Goal: Task Accomplishment & Management: Use online tool/utility

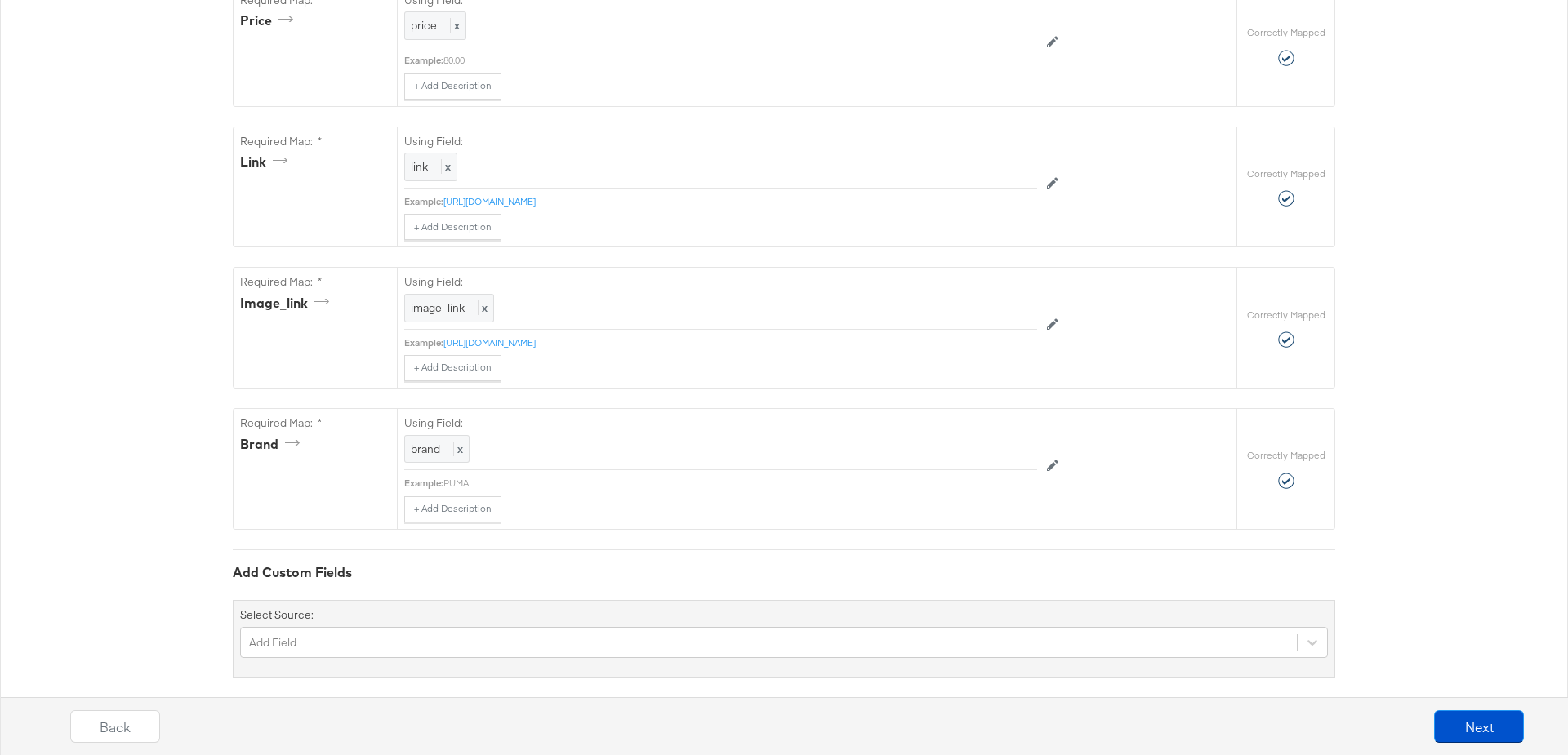
scroll to position [1101, 0]
click at [300, 625] on div "Add Field" at bounding box center [784, 640] width 1088 height 31
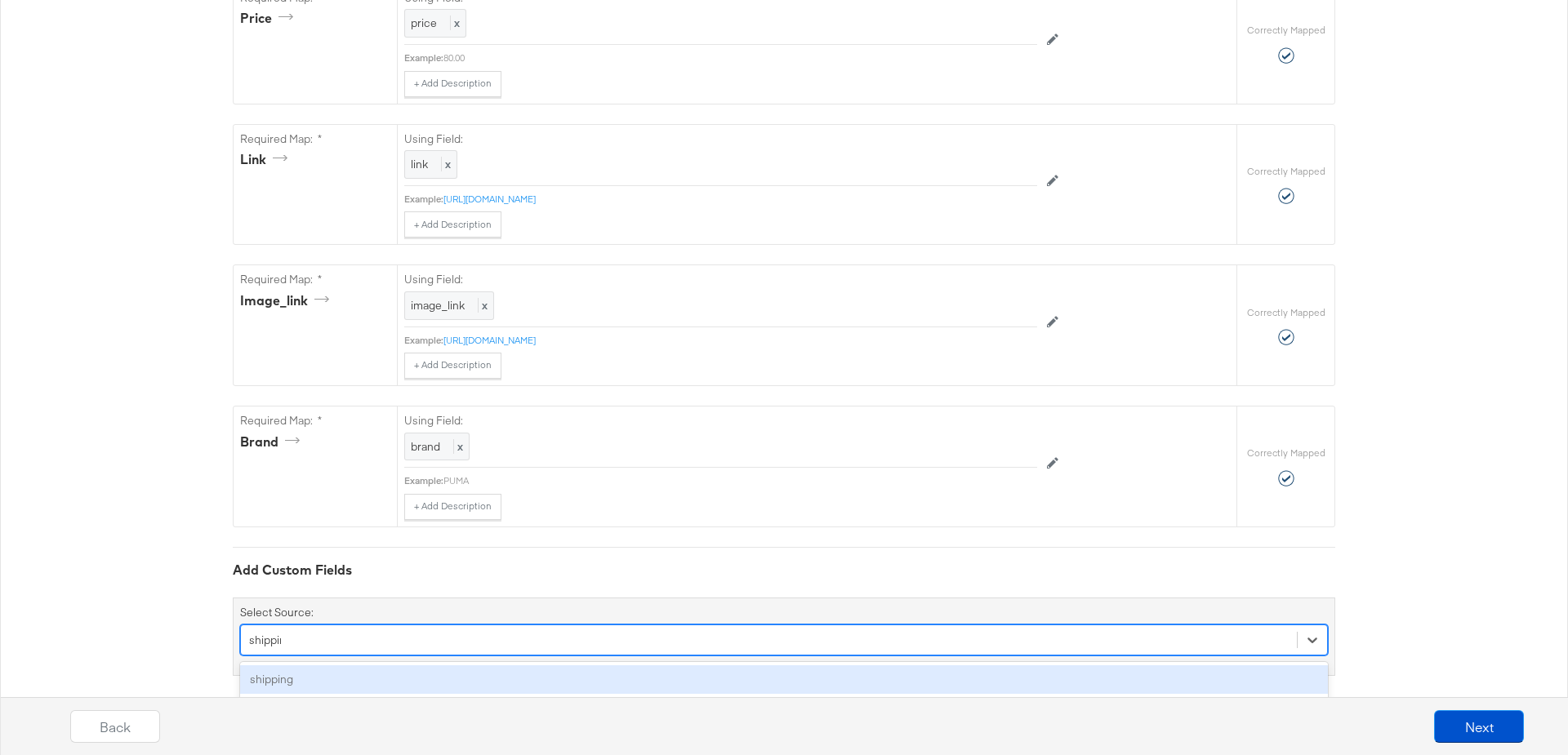
type input "shipping"
click at [288, 666] on div "shipping" at bounding box center [784, 679] width 1088 height 28
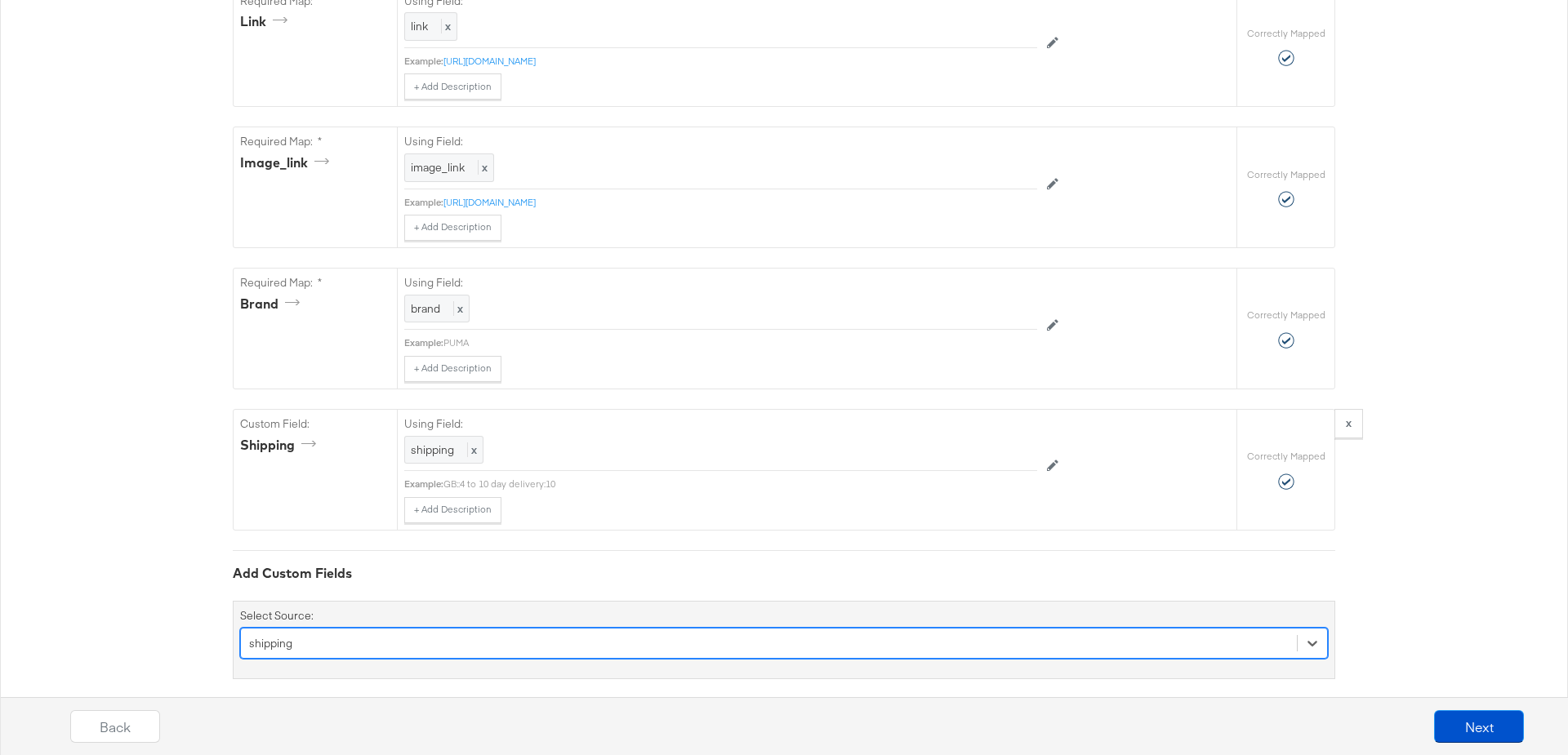
click at [330, 630] on div "option shipping, selected. Select is focused ,type to refine list, press Down t…" at bounding box center [784, 643] width 1088 height 31
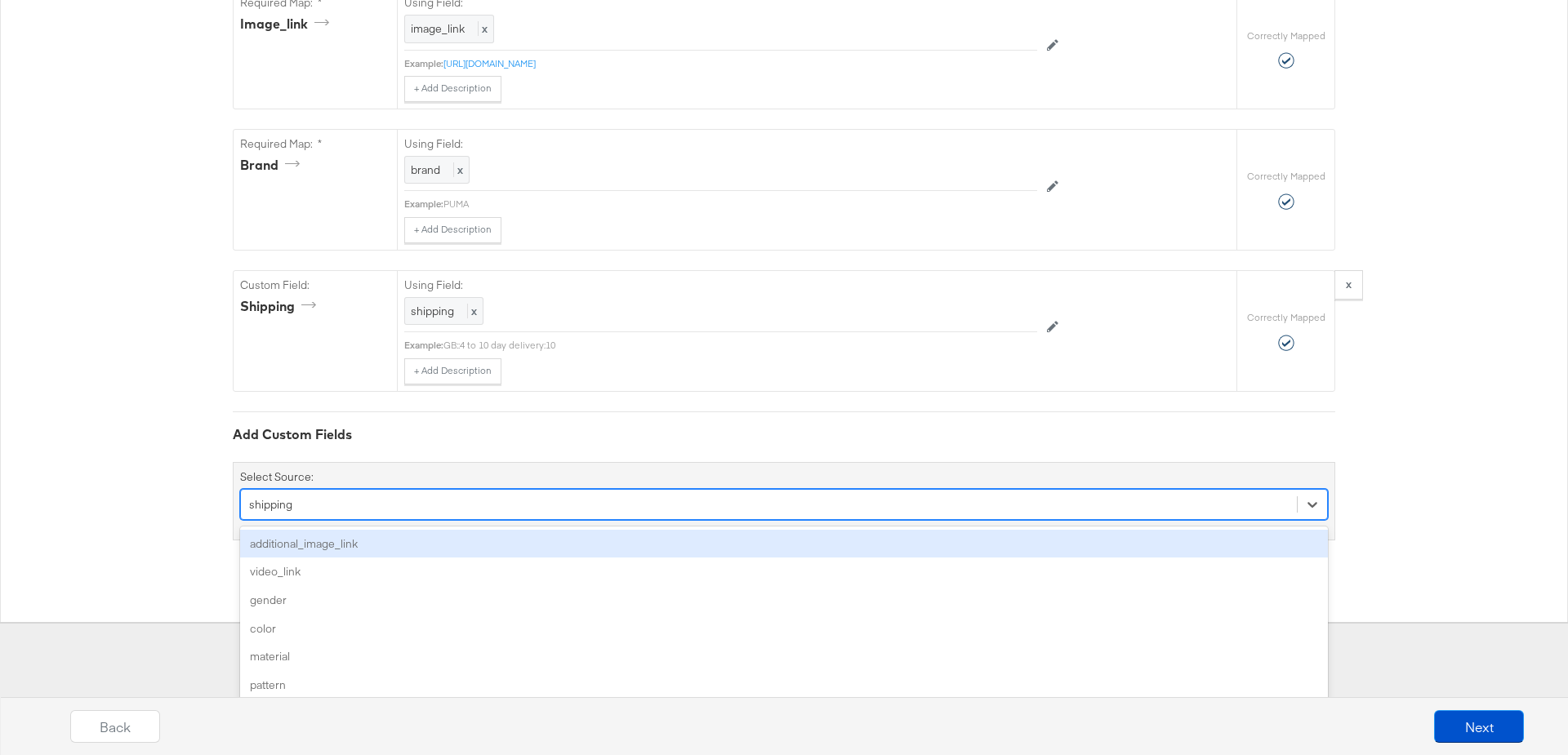
click at [333, 536] on div "additional_image_link" at bounding box center [784, 544] width 1088 height 28
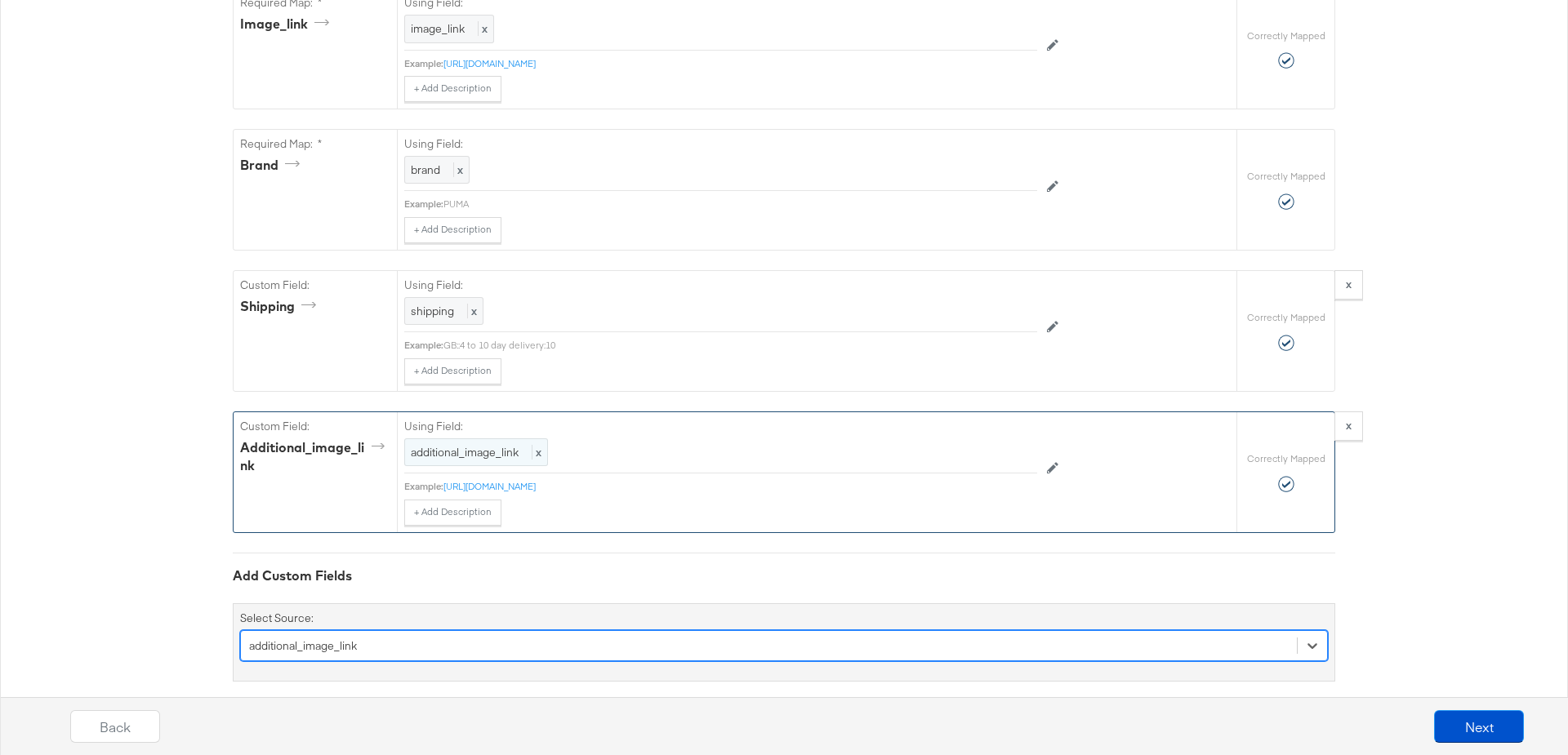
click at [480, 445] on span "additional_image_link" at bounding box center [465, 453] width 108 height 15
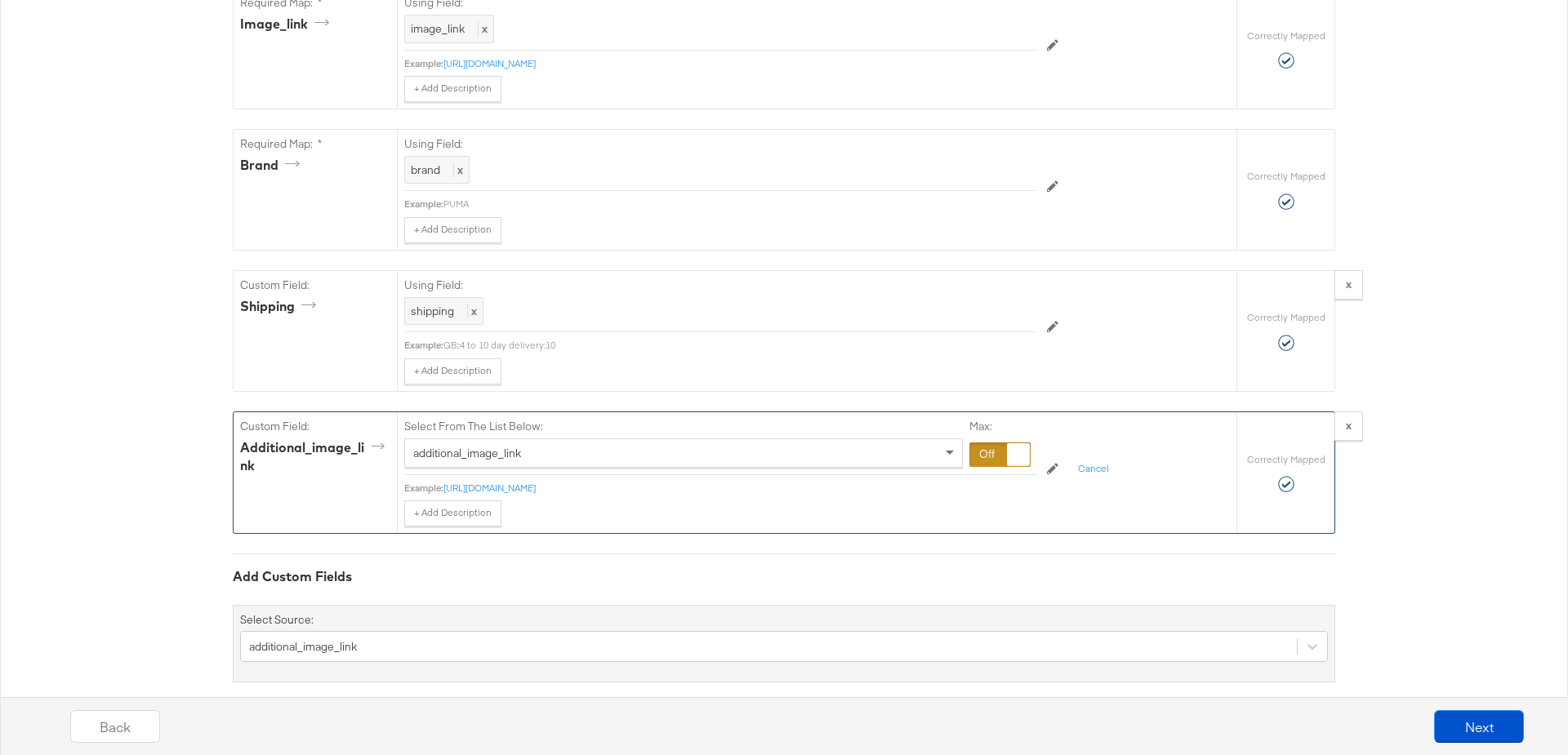
click at [985, 443] on div at bounding box center [1000, 454] width 61 height 24
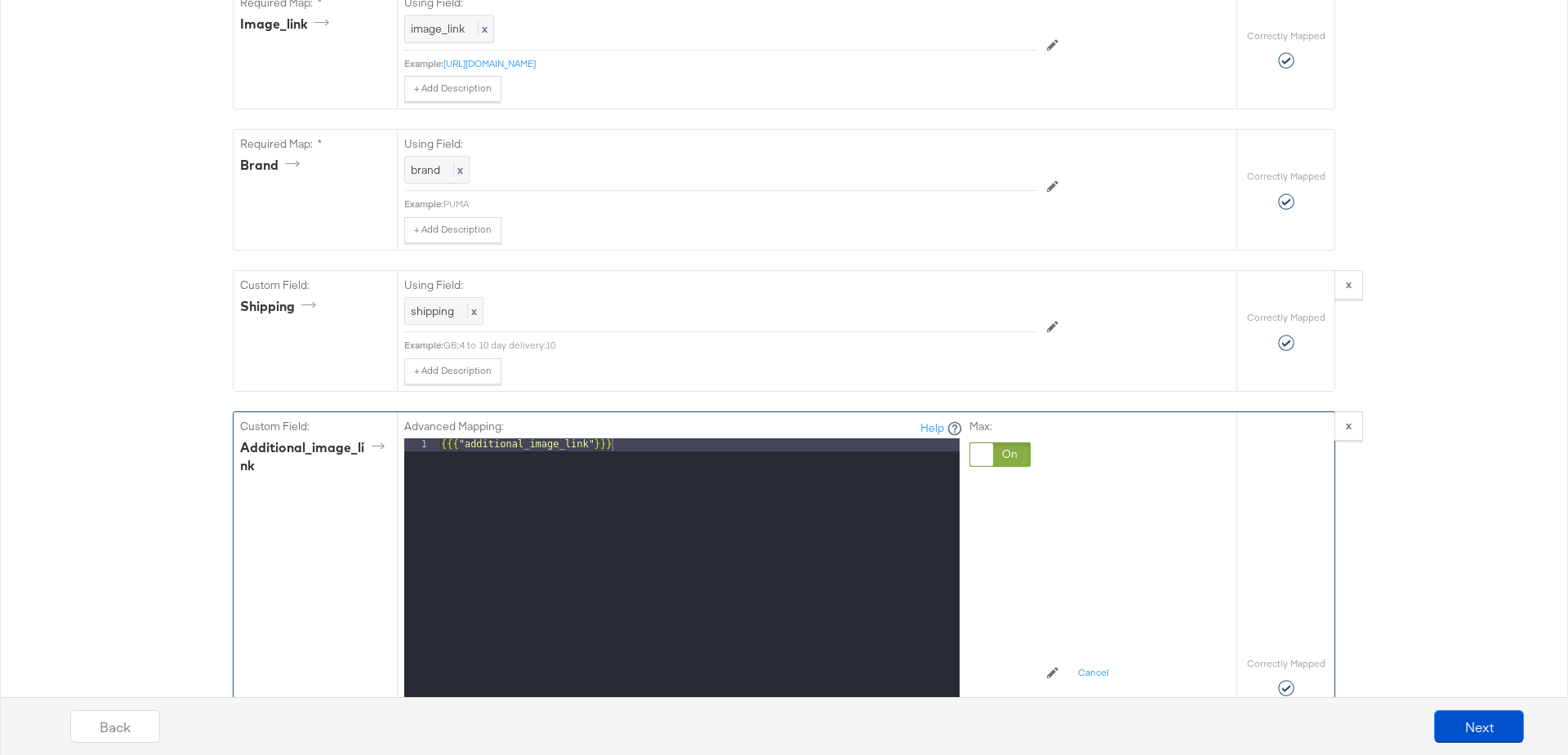
click at [643, 439] on div "{{{ "additional_image_link" }}}" at bounding box center [699, 656] width 522 height 435
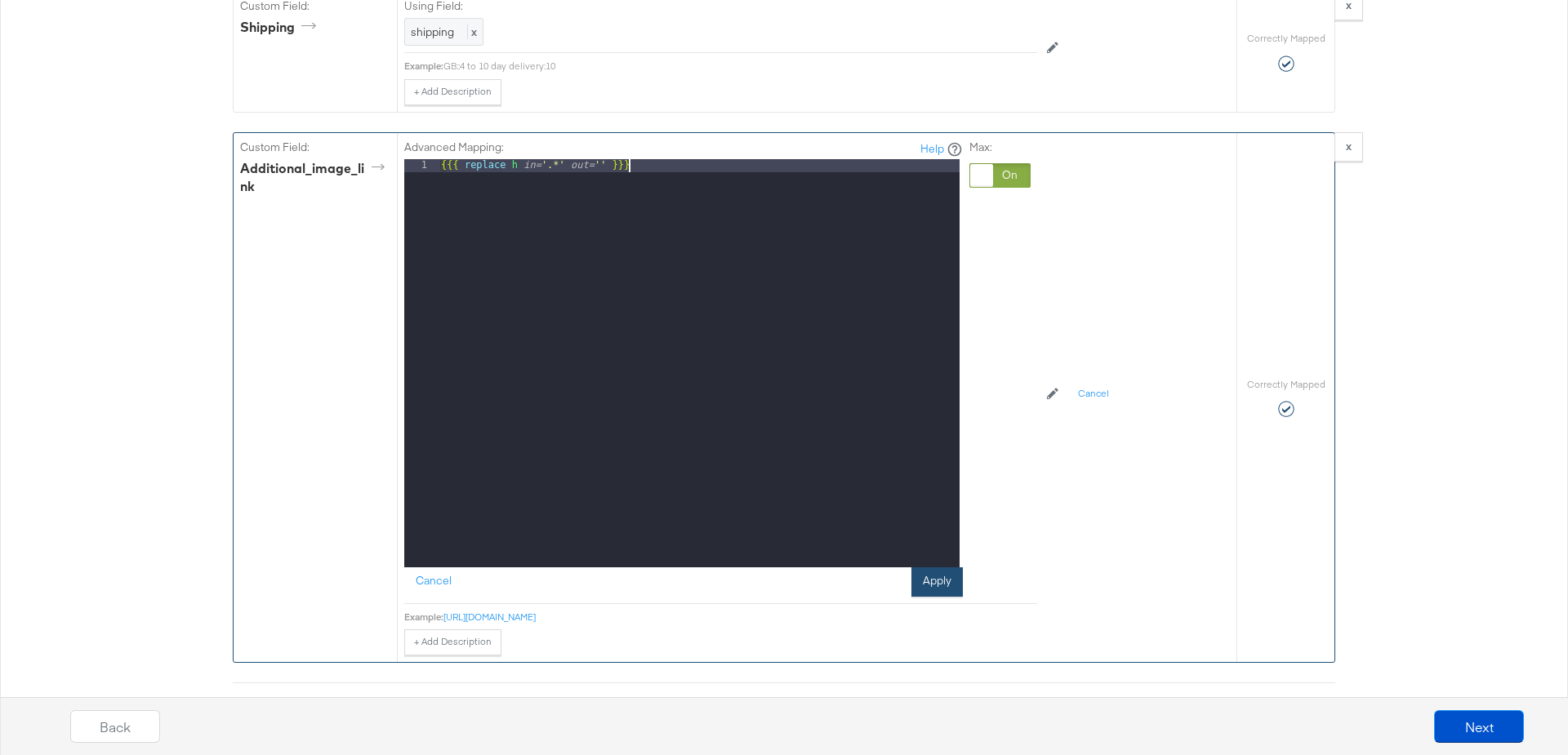
click at [946, 572] on button "Apply" at bounding box center [937, 581] width 52 height 29
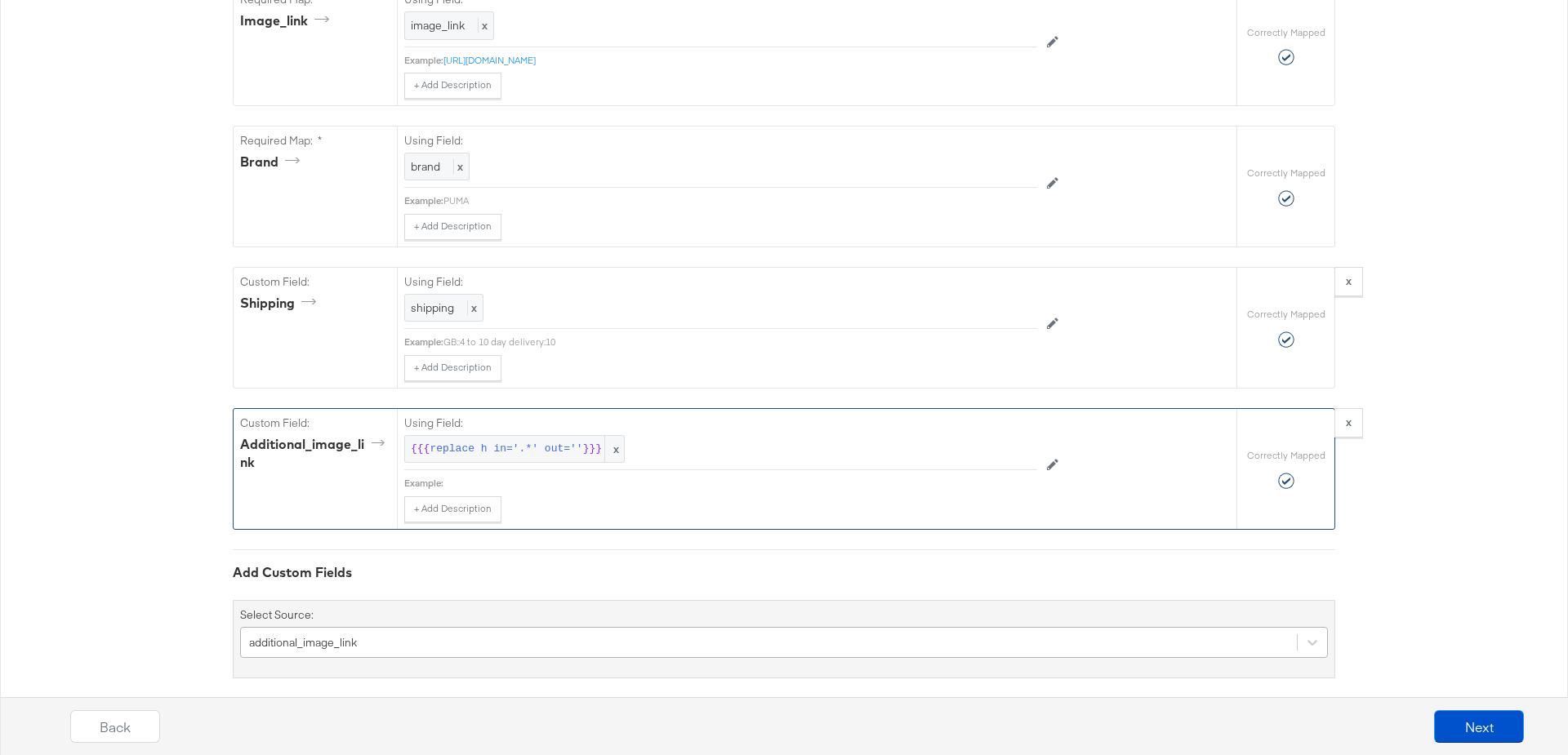
click at [356, 627] on div "additional_image_link" at bounding box center [784, 642] width 1088 height 31
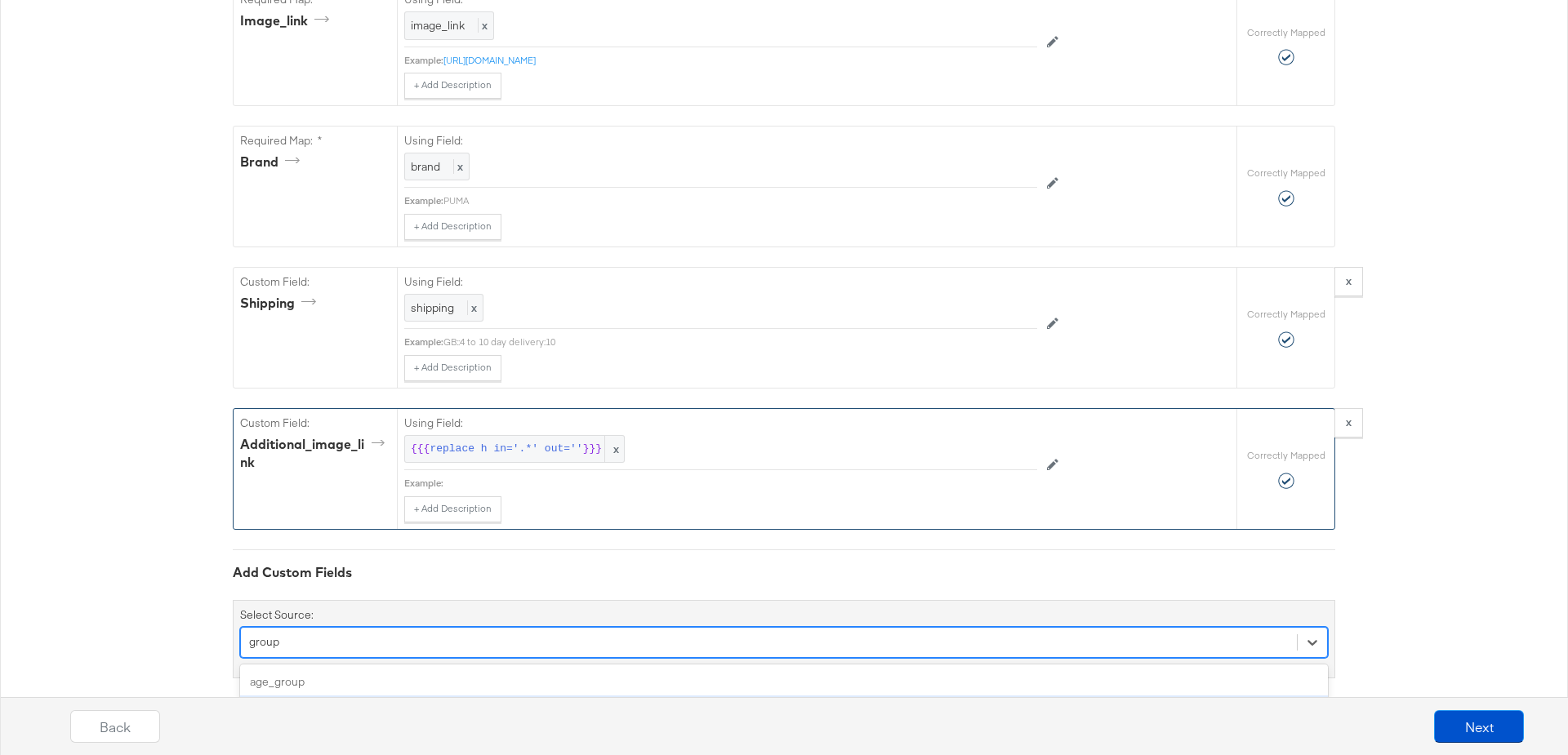
type input "group"
click at [360, 689] on div "Back Next" at bounding box center [797, 720] width 1568 height 71
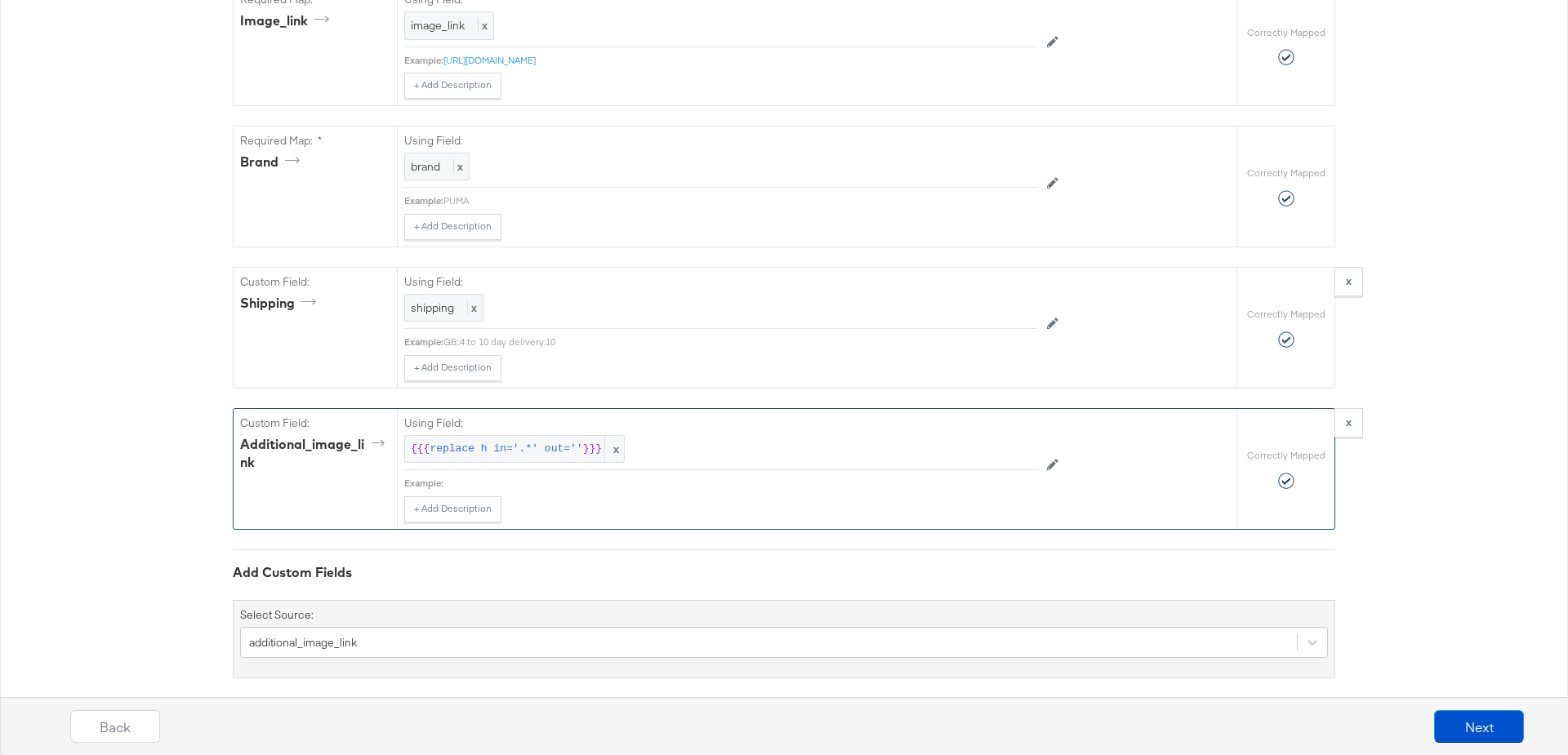
click at [439, 629] on div "additional_image_link" at bounding box center [784, 642] width 1088 height 31
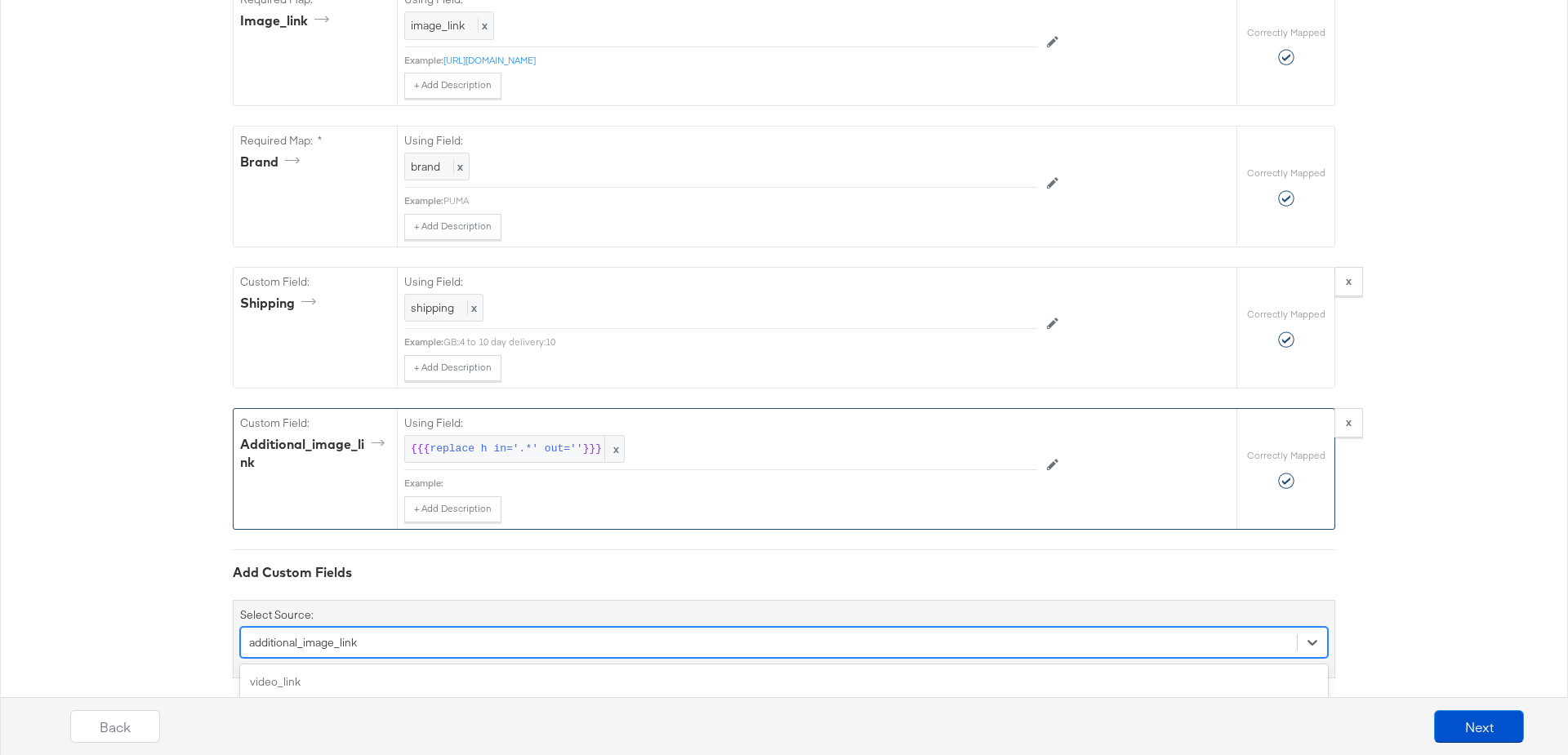
scroll to position [1518, 0]
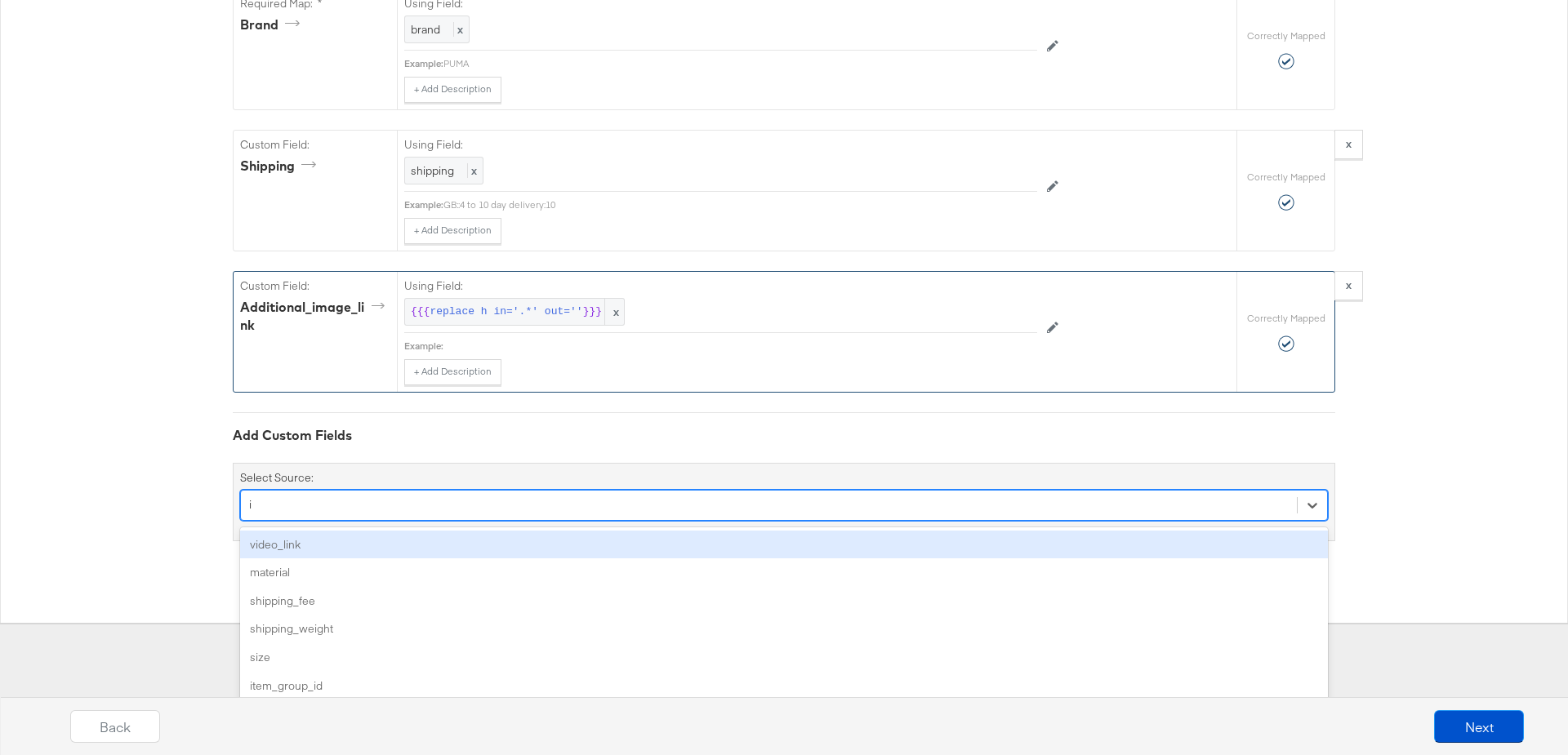
type input "it"
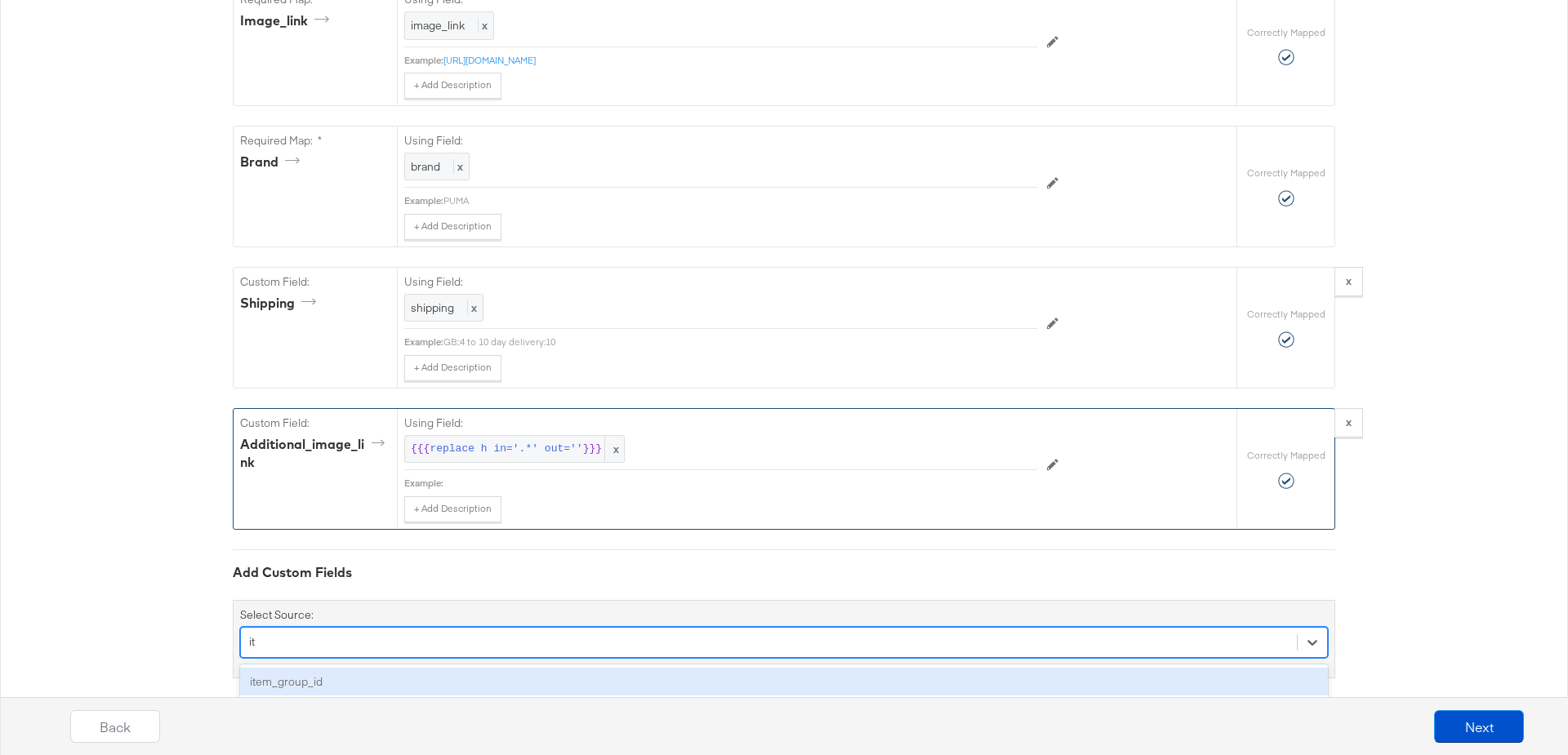
click at [310, 668] on div "item_group_id" at bounding box center [784, 682] width 1088 height 28
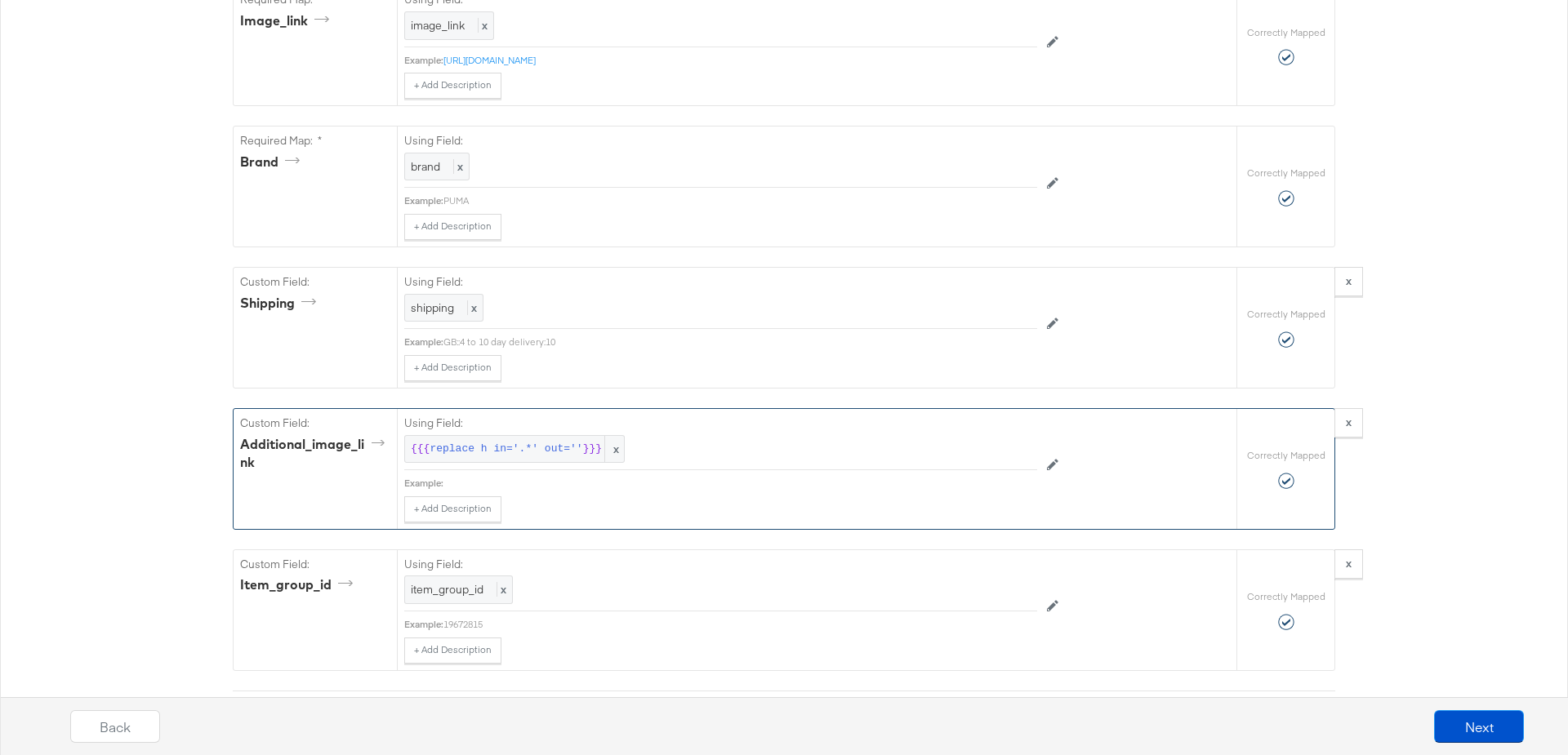
scroll to position [1518, 0]
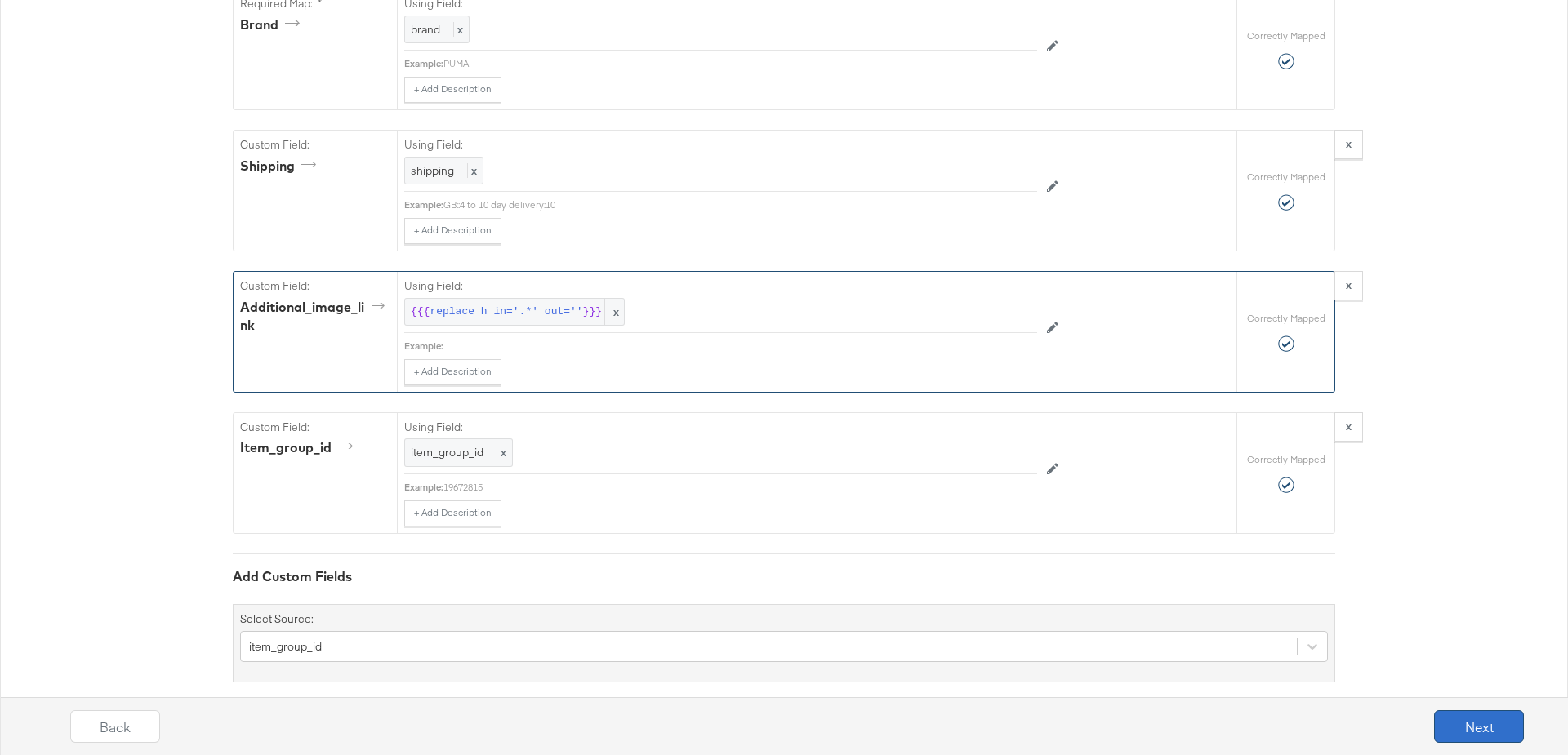
click at [1482, 736] on button "Next" at bounding box center [1479, 726] width 90 height 32
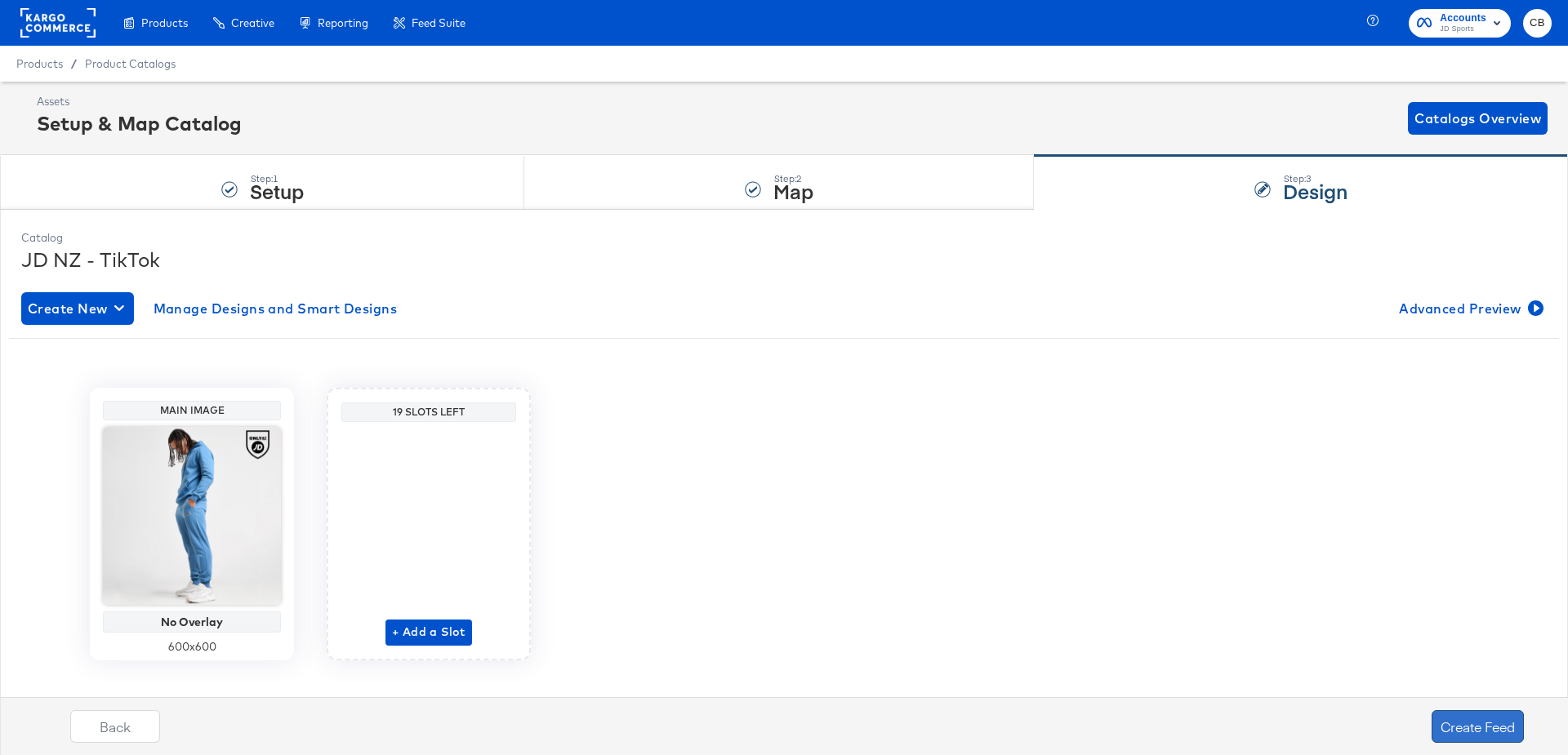
click at [1473, 730] on button "Create Feed" at bounding box center [1477, 726] width 92 height 32
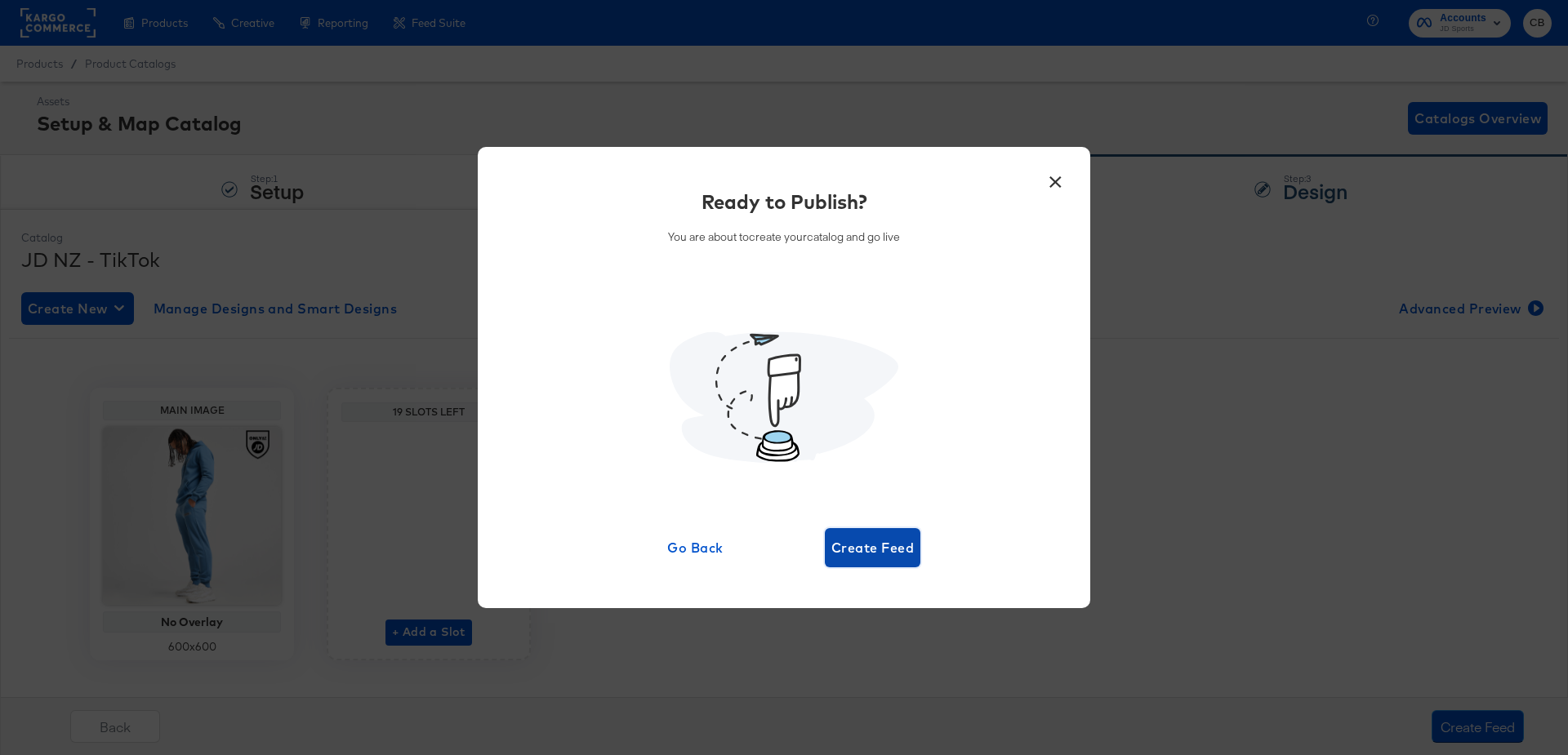
click at [868, 547] on span "Create Feed" at bounding box center [872, 548] width 82 height 23
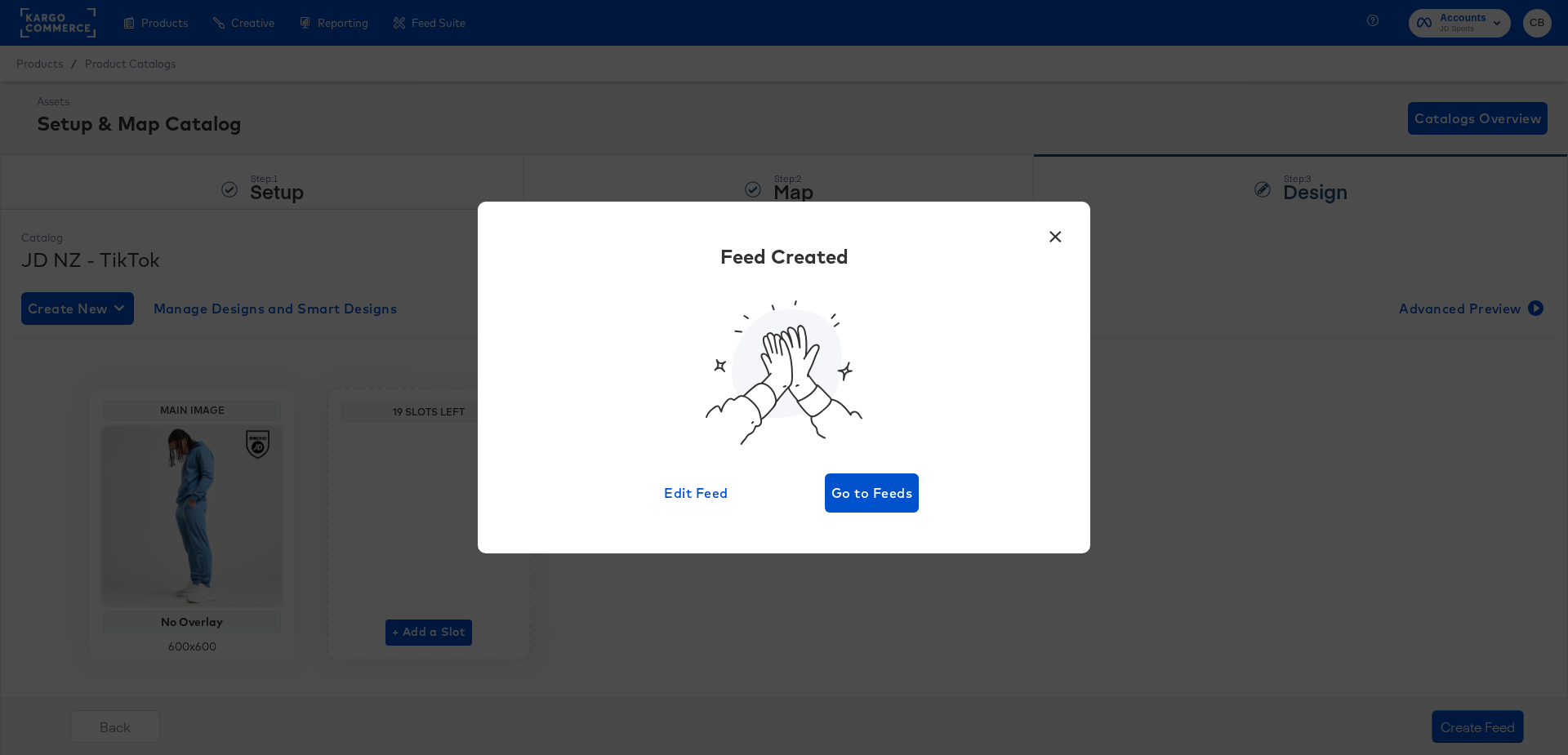
click at [868, 512] on div "× Feed Created Edit Feed Go to Feeds" at bounding box center [784, 377] width 612 height 351
click at [874, 492] on span "Go to Feeds" at bounding box center [872, 493] width 81 height 23
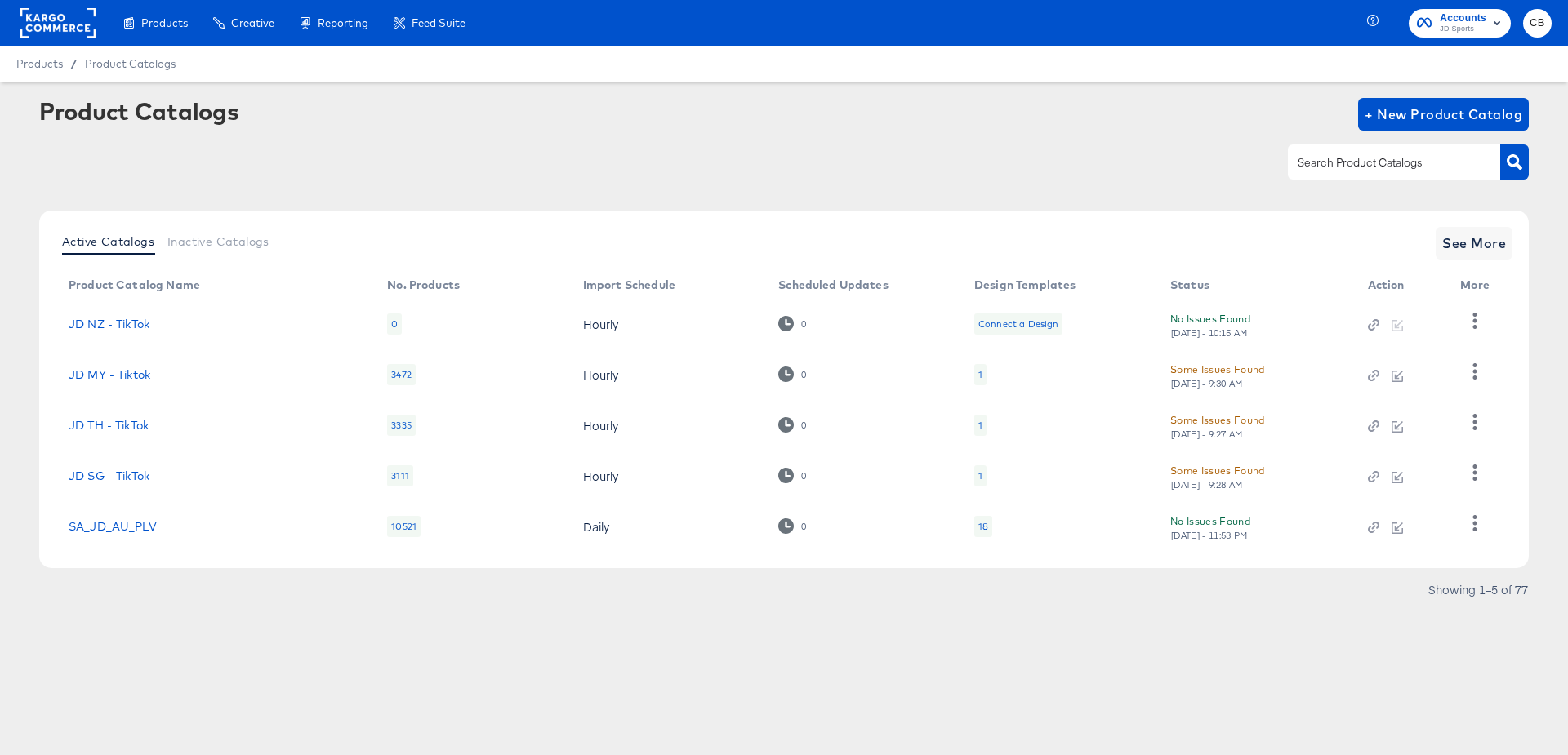
click at [1336, 150] on div at bounding box center [1394, 161] width 213 height 34
click at [1521, 157] on icon "button" at bounding box center [1514, 162] width 16 height 16
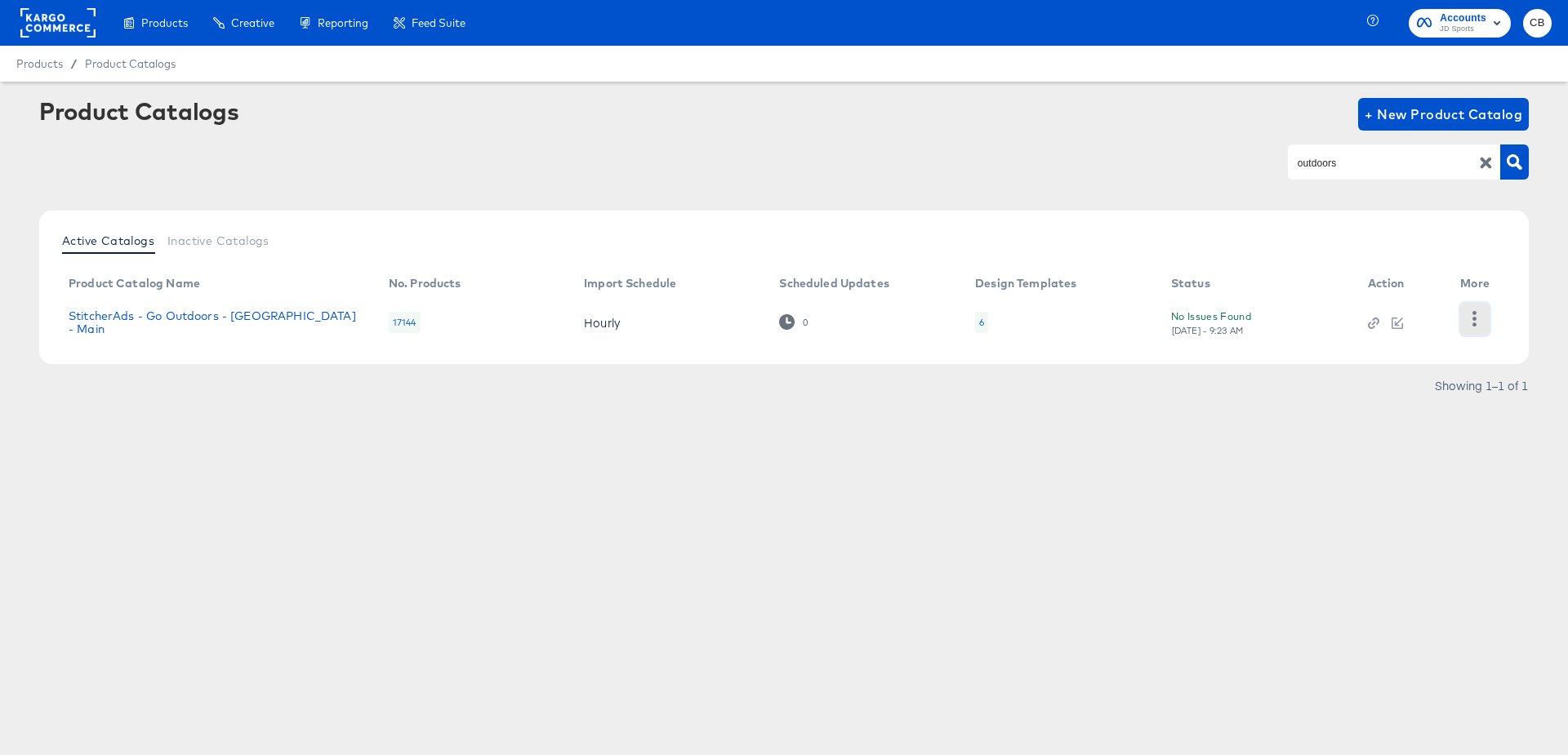
click at [1476, 319] on icon "button" at bounding box center [1475, 318] width 4 height 16
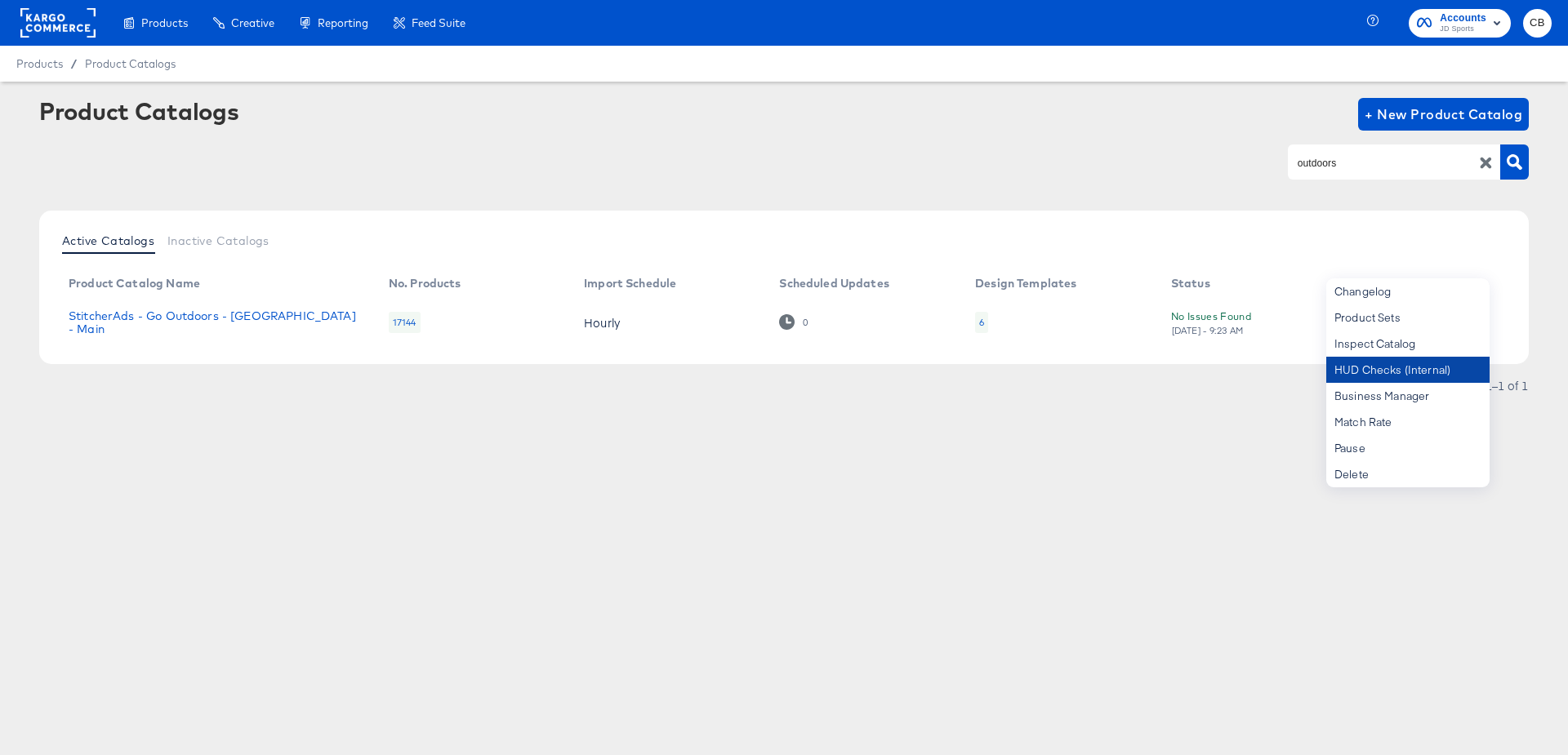
click at [1392, 378] on div "HUD Checks (Internal)" at bounding box center [1408, 370] width 164 height 26
click at [1363, 174] on div "outdoors" at bounding box center [1394, 161] width 213 height 34
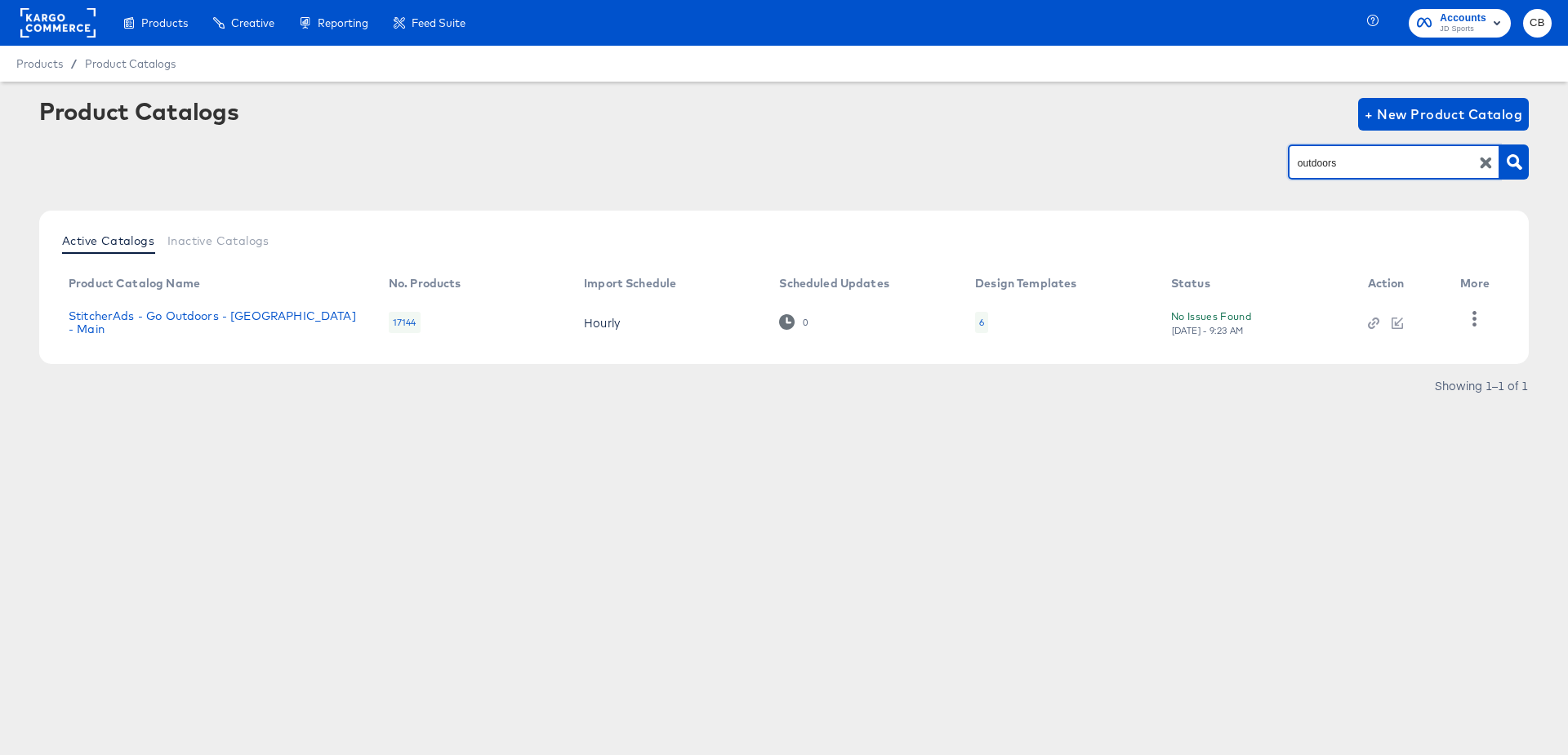
click at [1363, 174] on div "outdoors" at bounding box center [1394, 161] width 213 height 34
type input "blacks"
click at [1523, 159] on button "button" at bounding box center [1514, 162] width 28 height 35
click at [1477, 324] on icon "button" at bounding box center [1474, 318] width 16 height 16
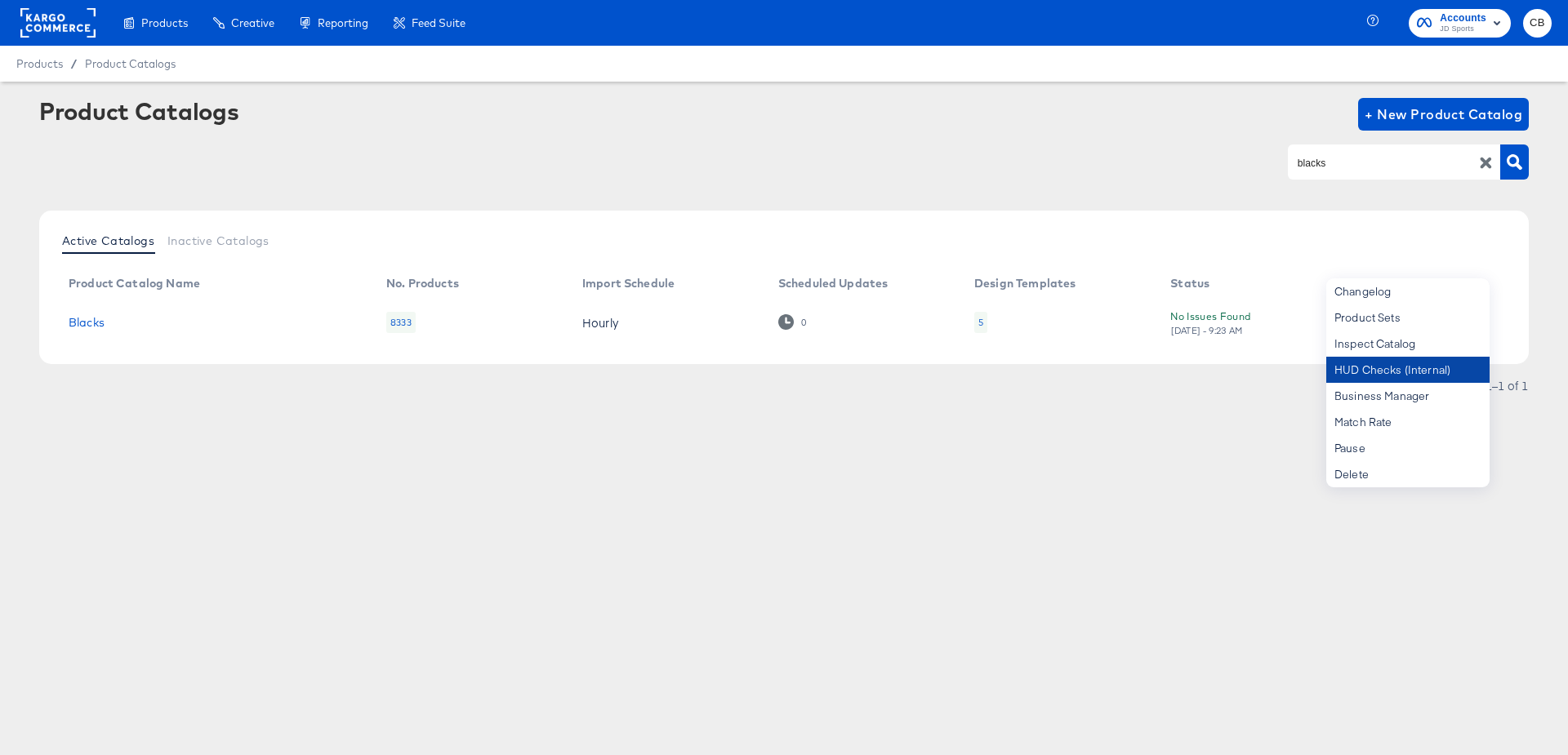
click at [1369, 358] on div "HUD Checks (Internal)" at bounding box center [1408, 370] width 164 height 26
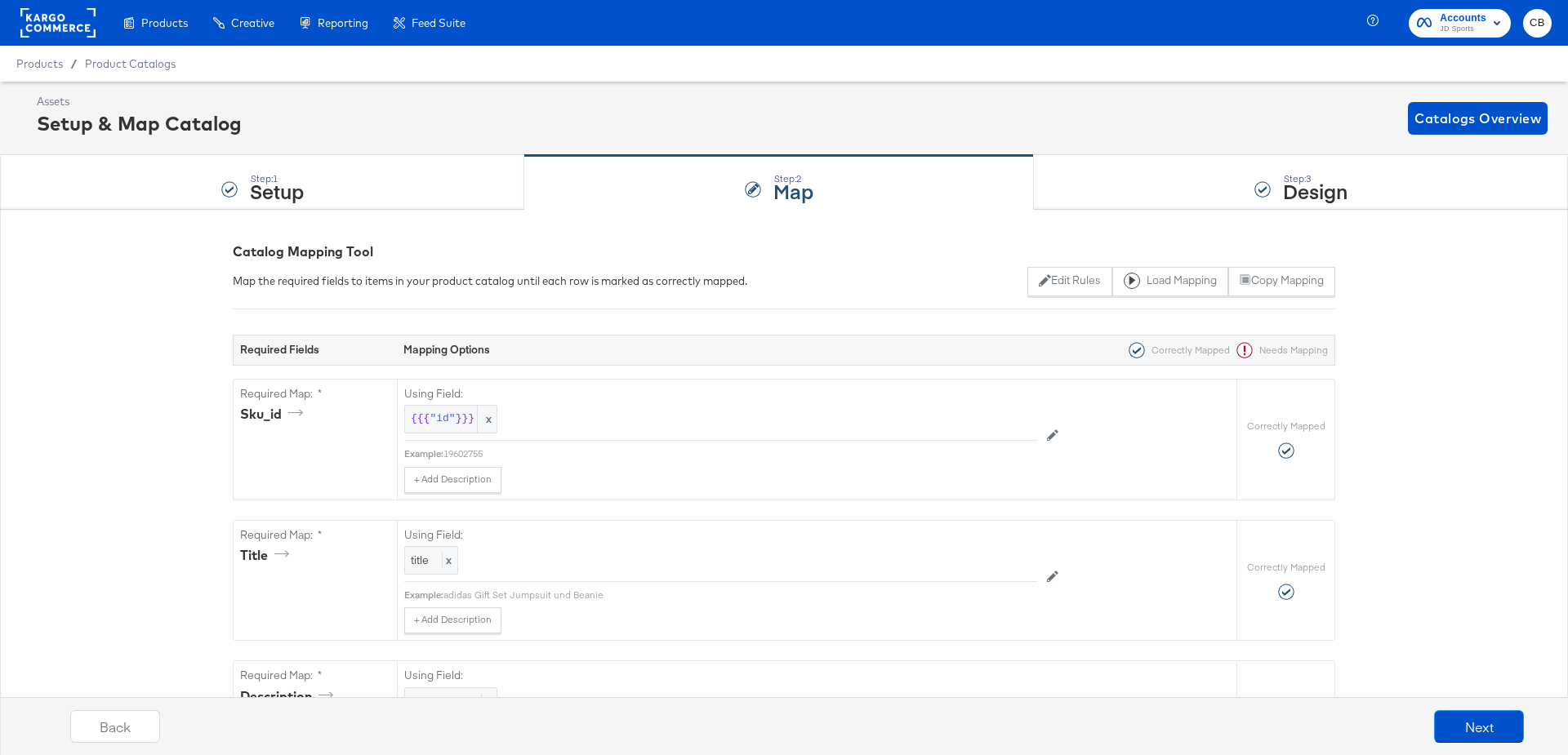
scroll to position [1601, 0]
